Goal: Information Seeking & Learning: Learn about a topic

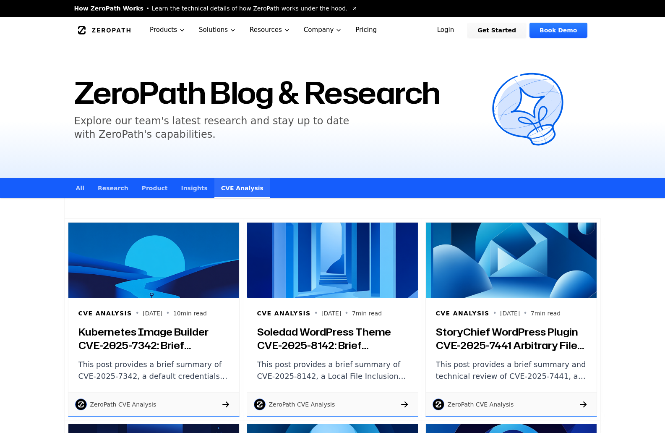
click at [111, 30] on icon "Global" at bounding box center [104, 30] width 53 height 8
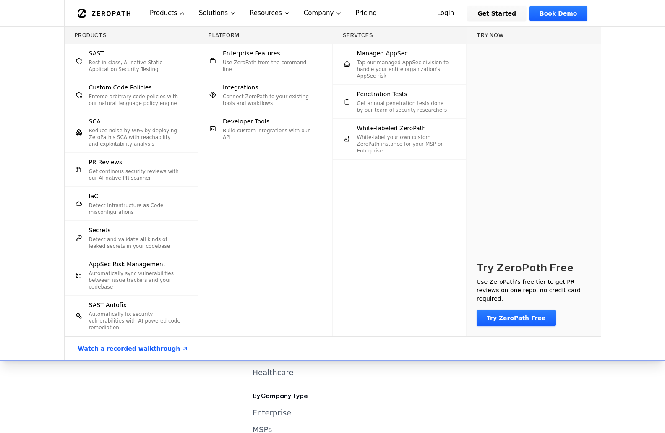
scroll to position [3529, 0]
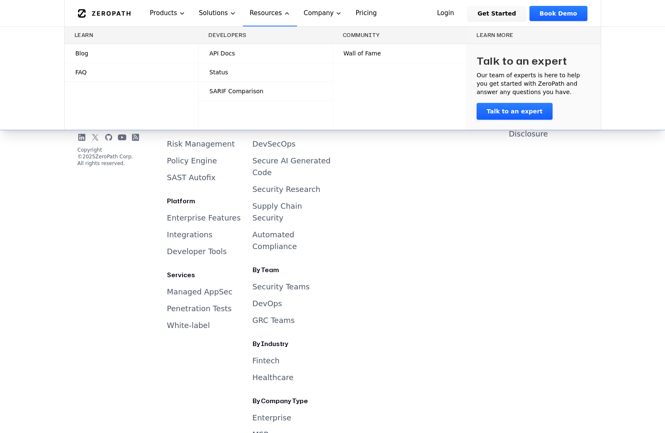
click at [81, 73] on span "FAQ" at bounding box center [81, 72] width 11 height 8
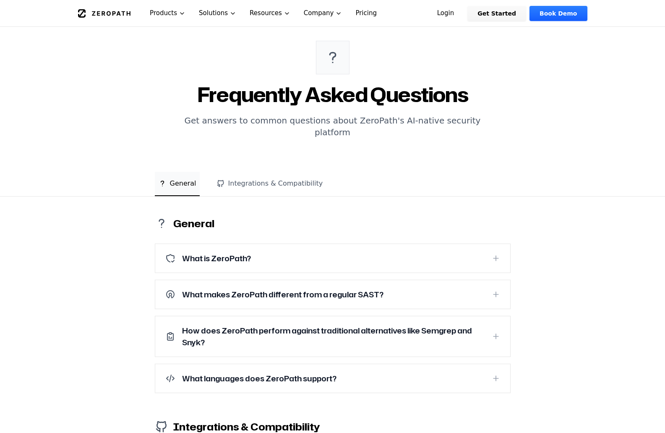
scroll to position [126, 0]
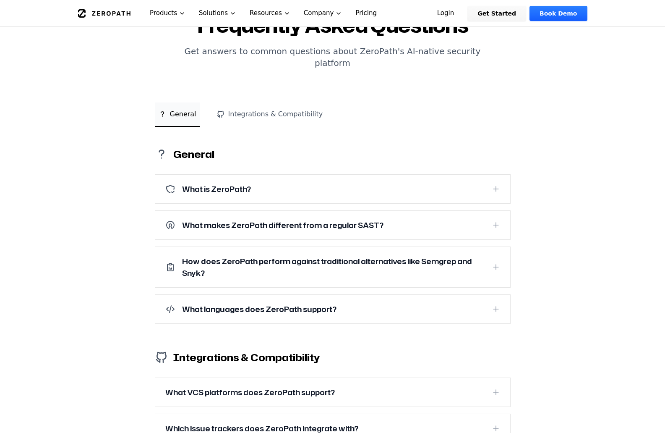
click at [500, 185] on icon at bounding box center [496, 189] width 8 height 8
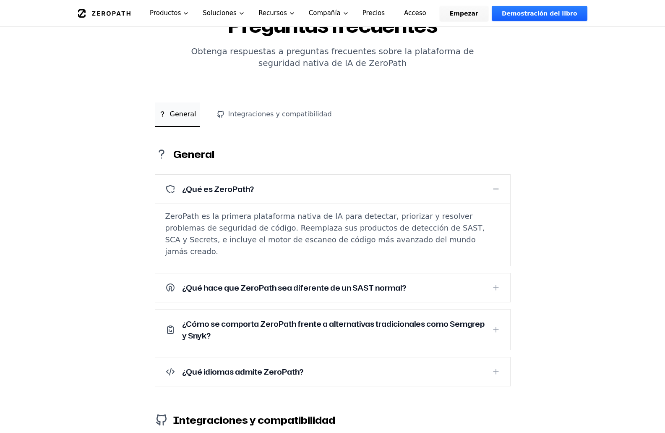
scroll to position [168, 0]
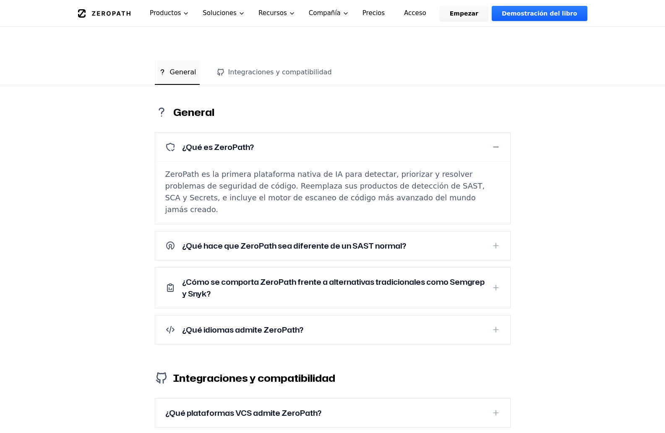
click at [495, 241] on icon at bounding box center [496, 245] width 8 height 8
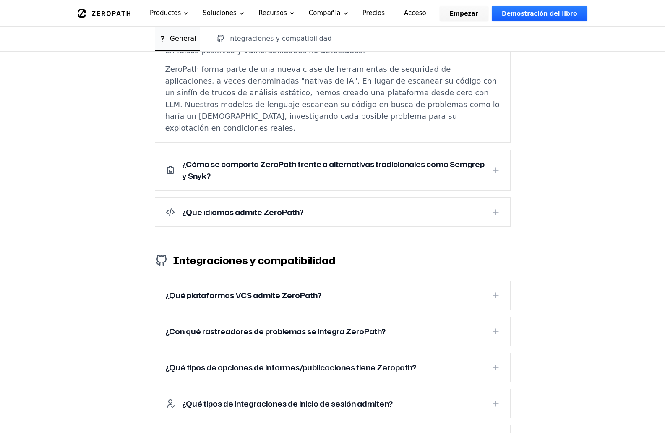
scroll to position [462, 0]
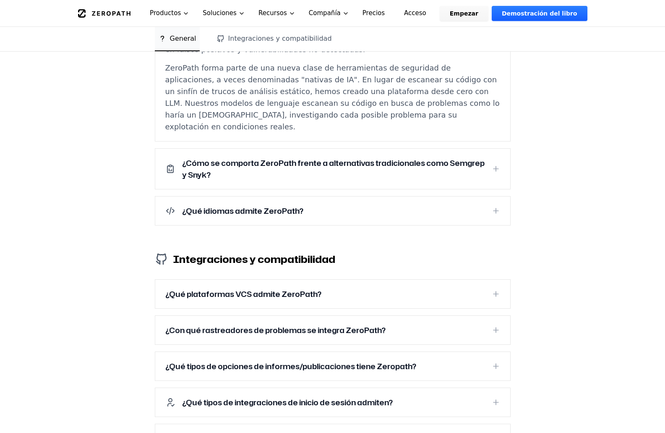
click at [496, 208] on icon at bounding box center [496, 210] width 0 height 5
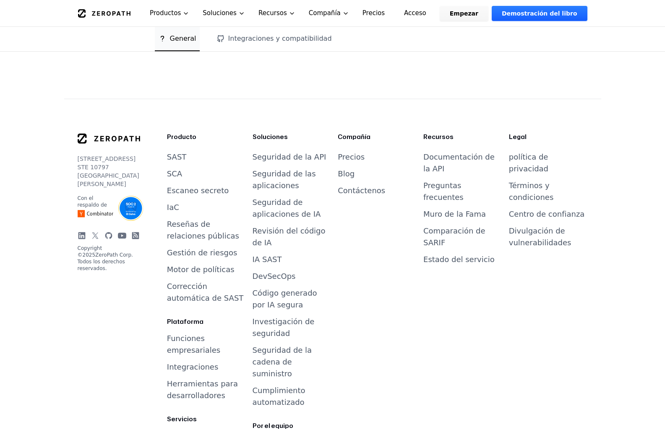
scroll to position [1175, 0]
